Goal: Task Accomplishment & Management: Complete application form

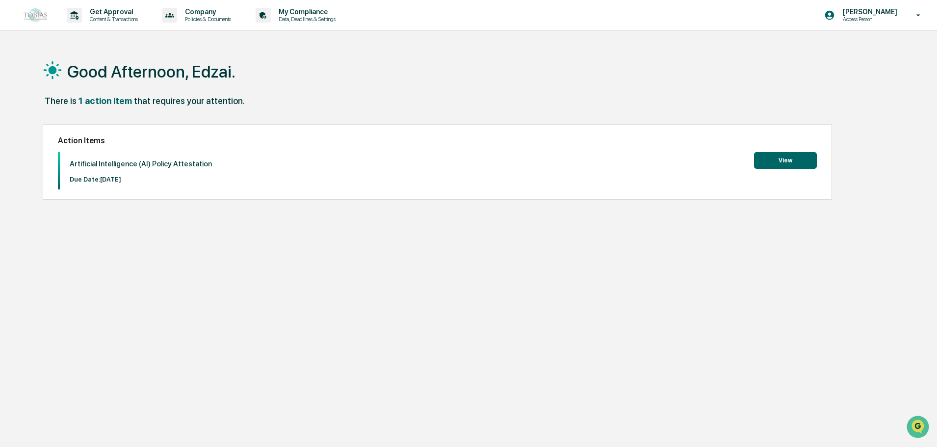
click at [778, 158] on button "View" at bounding box center [785, 160] width 63 height 17
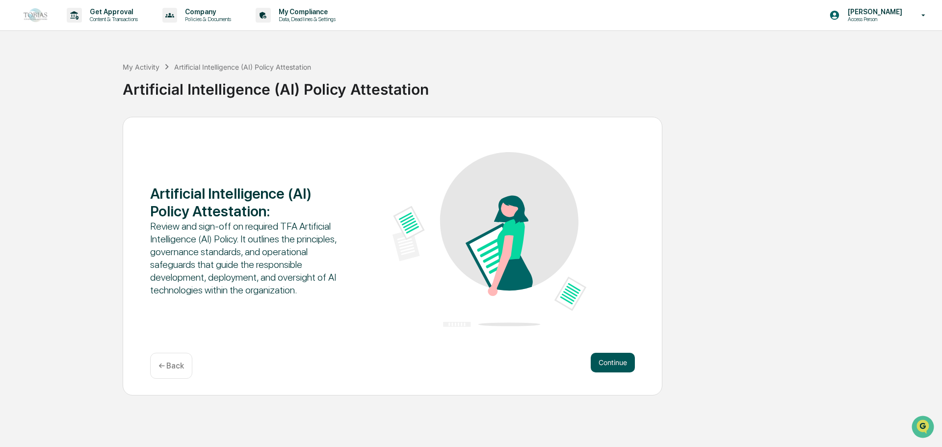
click at [617, 364] on button "Continue" at bounding box center [612, 363] width 44 height 20
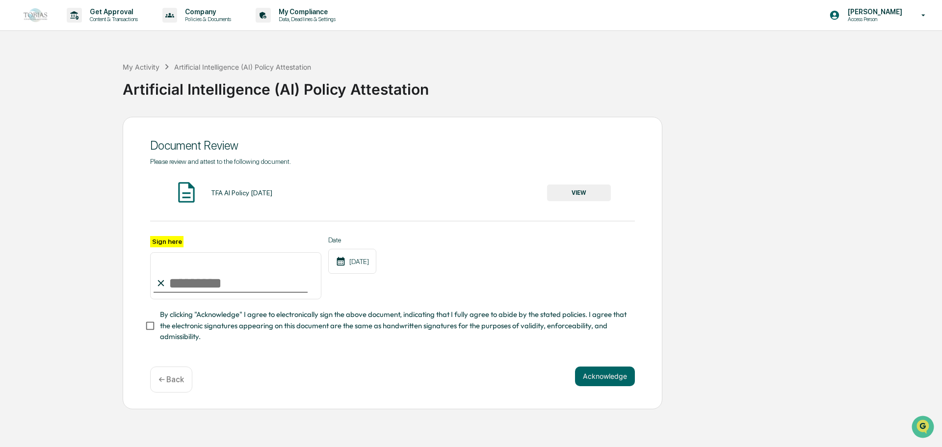
click at [578, 190] on button "VIEW" at bounding box center [579, 192] width 64 height 17
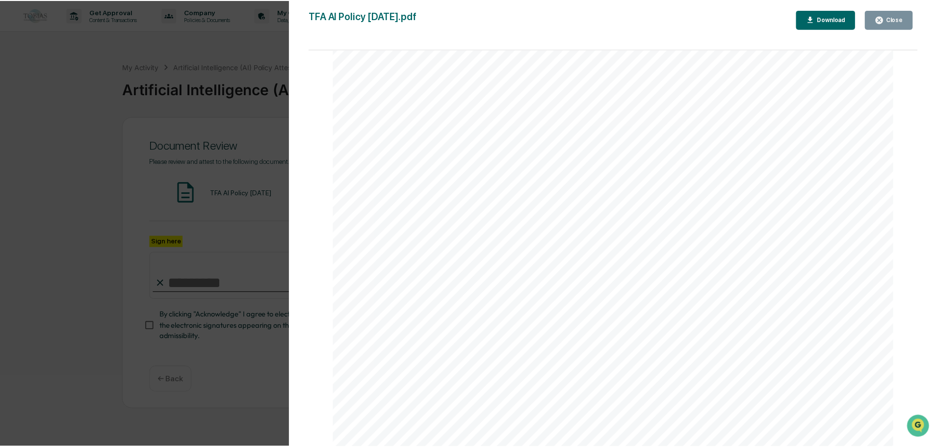
scroll to position [3396, 0]
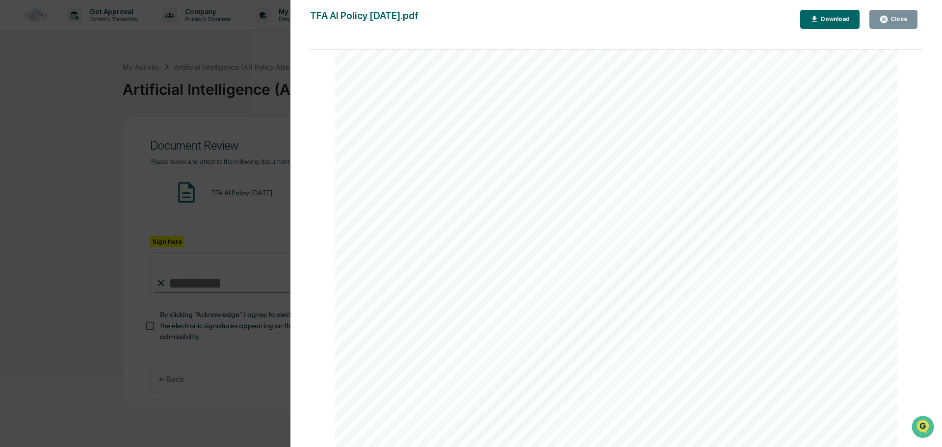
click at [897, 19] on div "Close" at bounding box center [897, 19] width 19 height 7
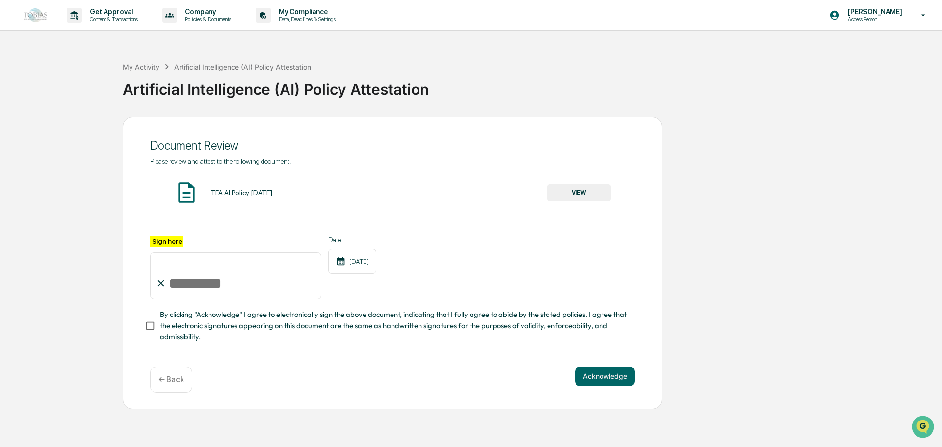
click at [204, 290] on input "Sign here" at bounding box center [235, 275] width 171 height 47
click at [172, 243] on label "Sign here" at bounding box center [166, 241] width 33 height 11
click at [172, 252] on input "Sign here" at bounding box center [235, 275] width 171 height 47
type input "**********"
click at [594, 377] on button "Acknowledge" at bounding box center [605, 376] width 60 height 20
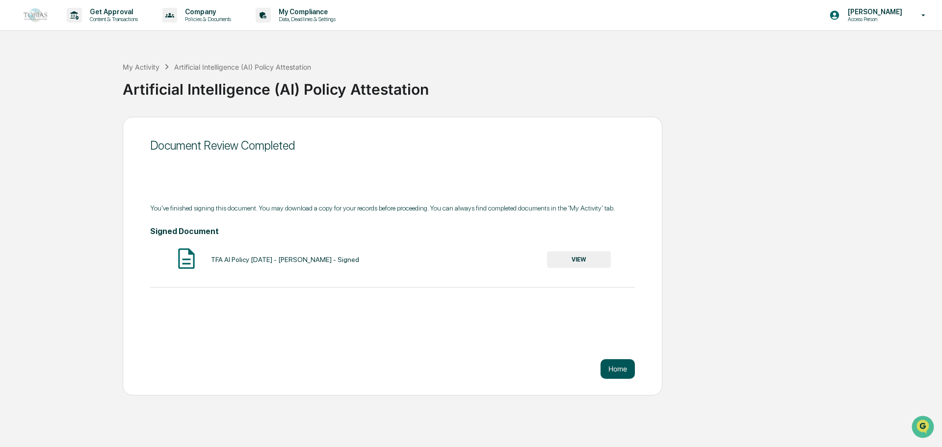
click at [616, 368] on button "Home" at bounding box center [617, 369] width 34 height 20
